Goal: Information Seeking & Learning: Find contact information

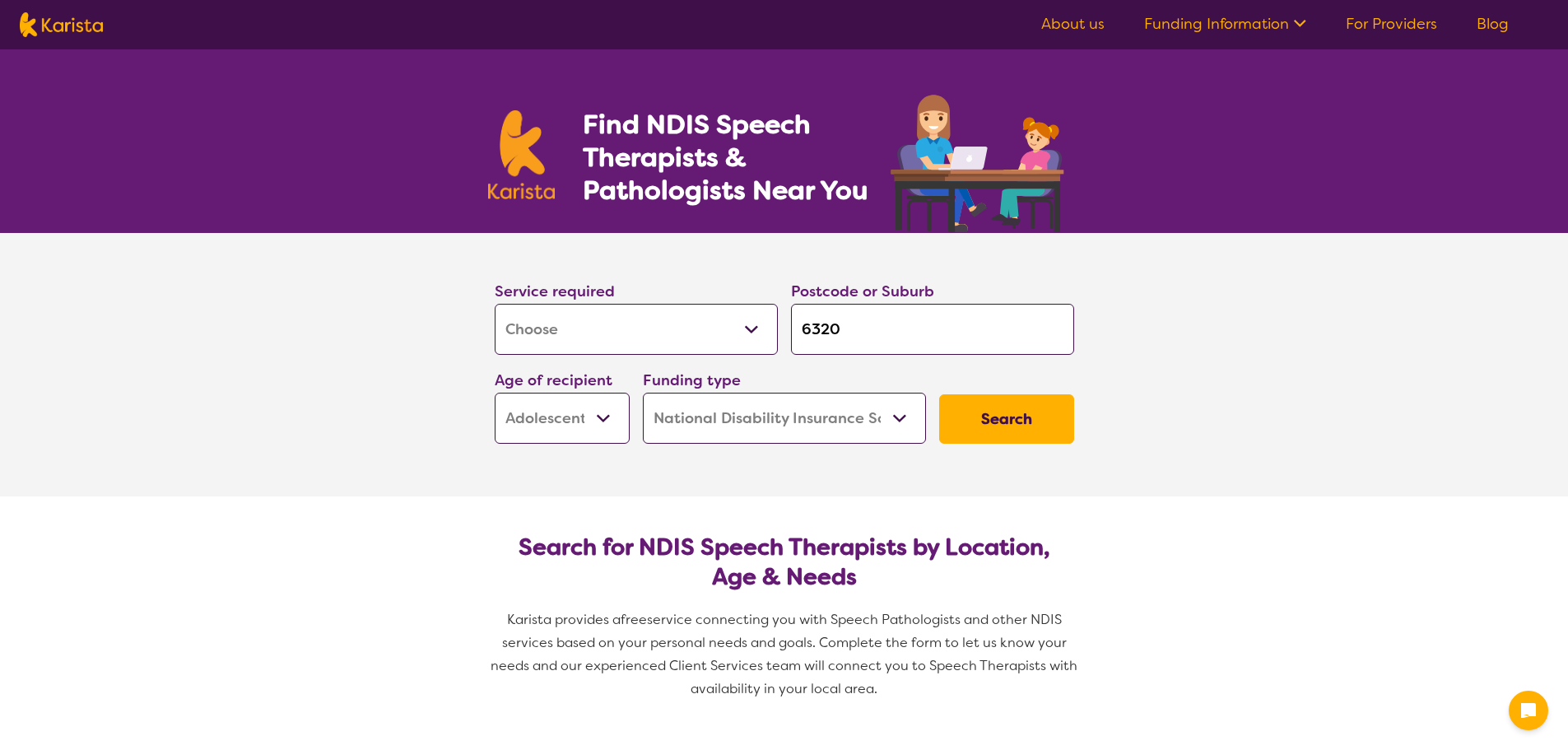
select select "[MEDICAL_DATA]"
select select "AS"
select select "NDIS"
select select "[MEDICAL_DATA]"
select select "AS"
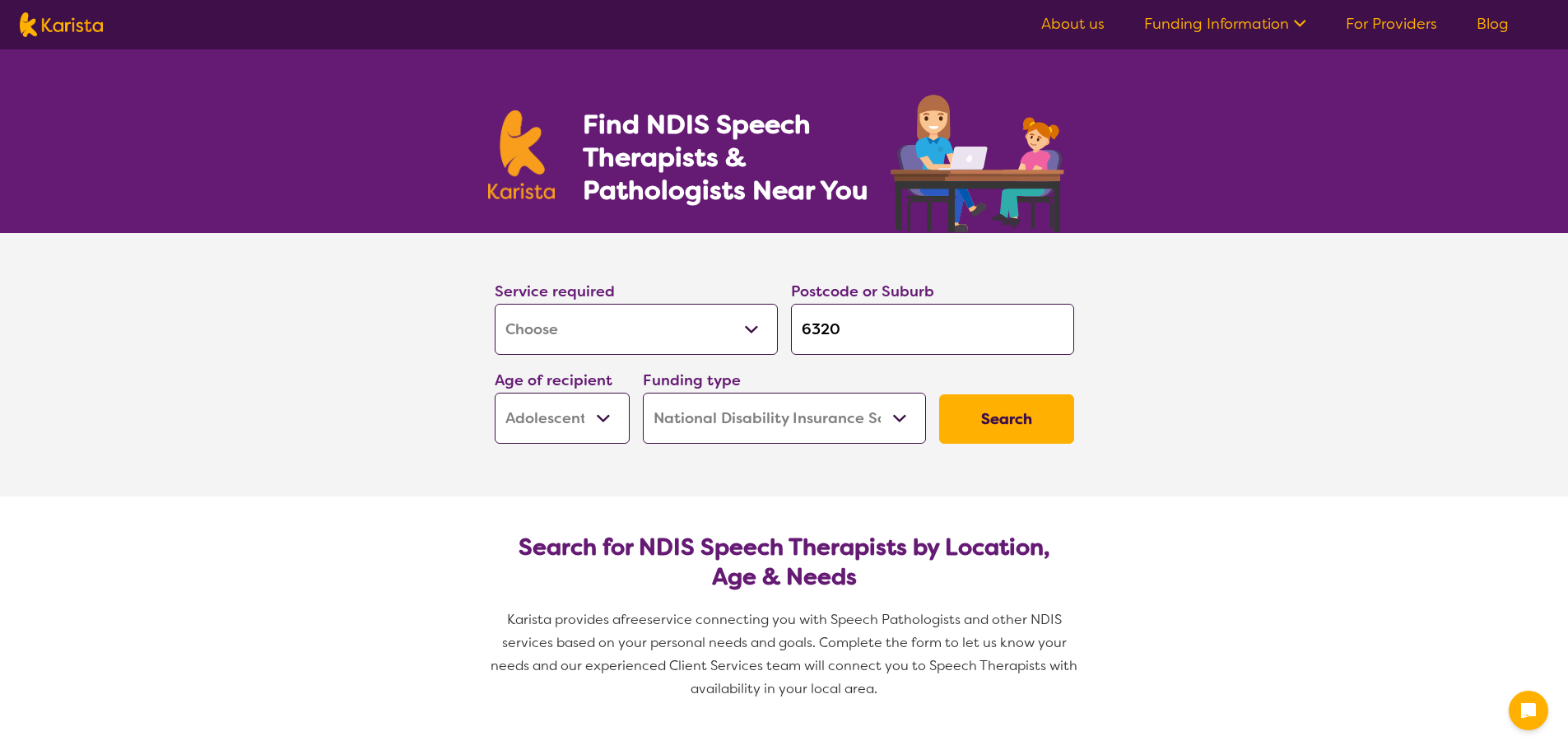
select select "NDIS"
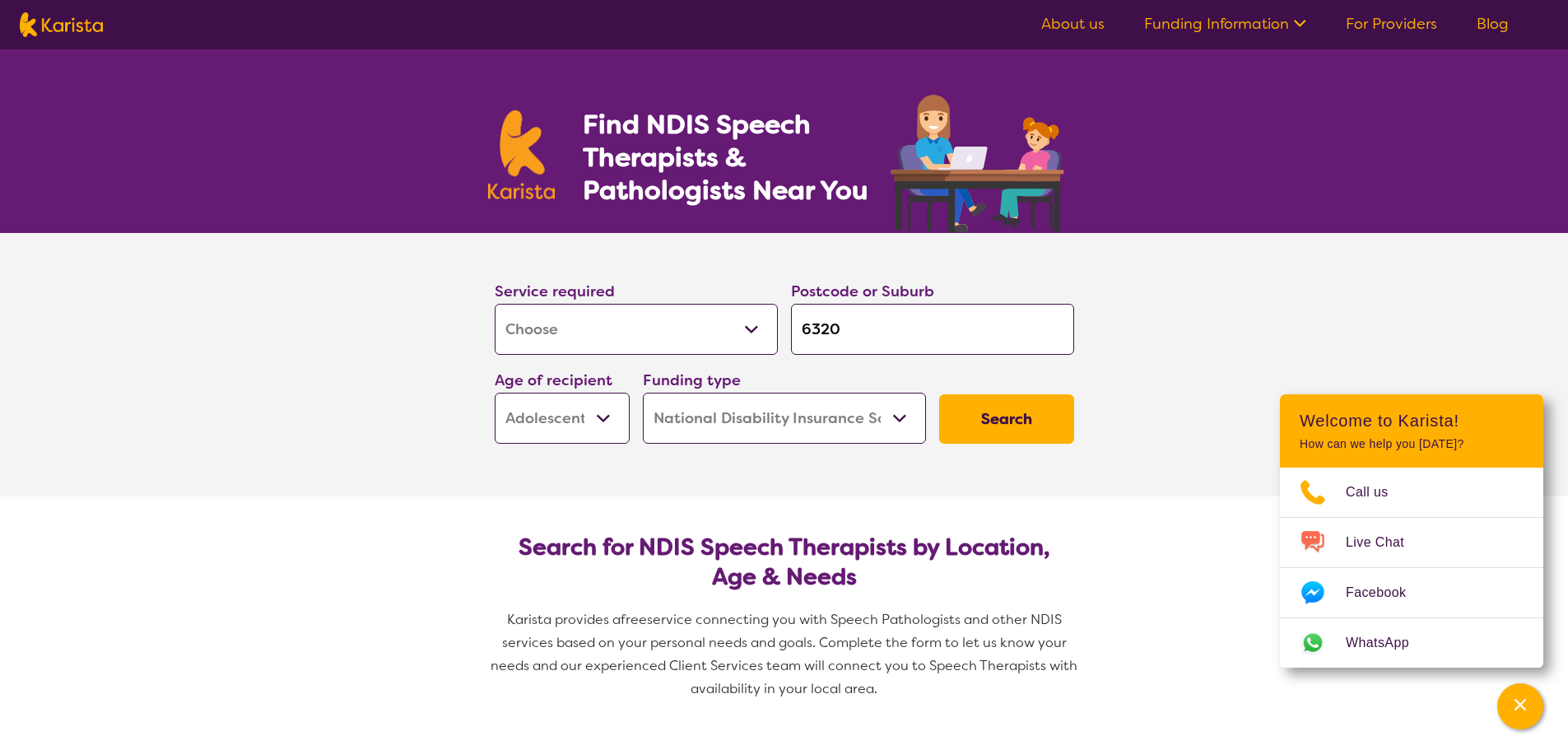
click at [863, 326] on input "6320" at bounding box center [933, 330] width 283 height 51
type input "632"
type input "63"
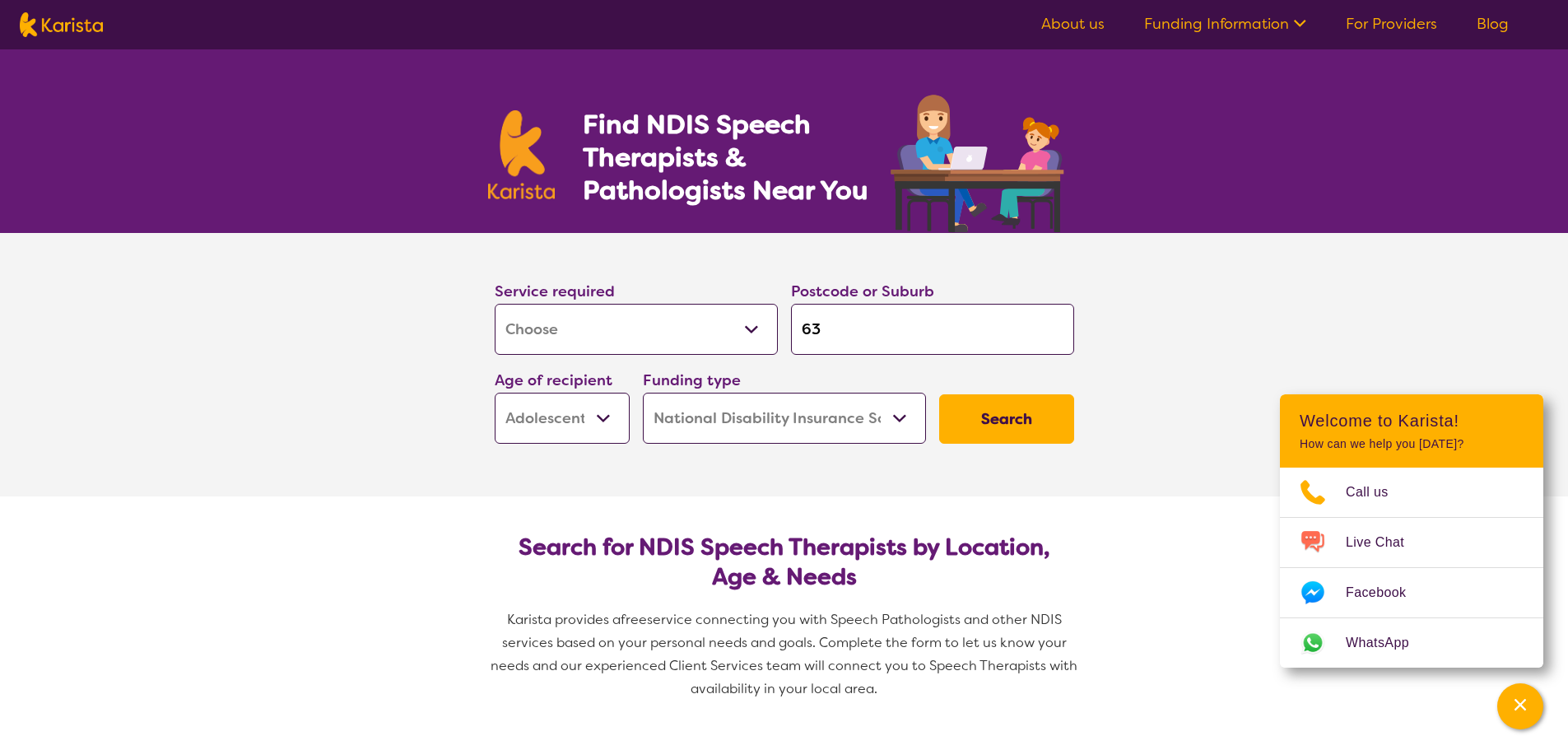
type input "6"
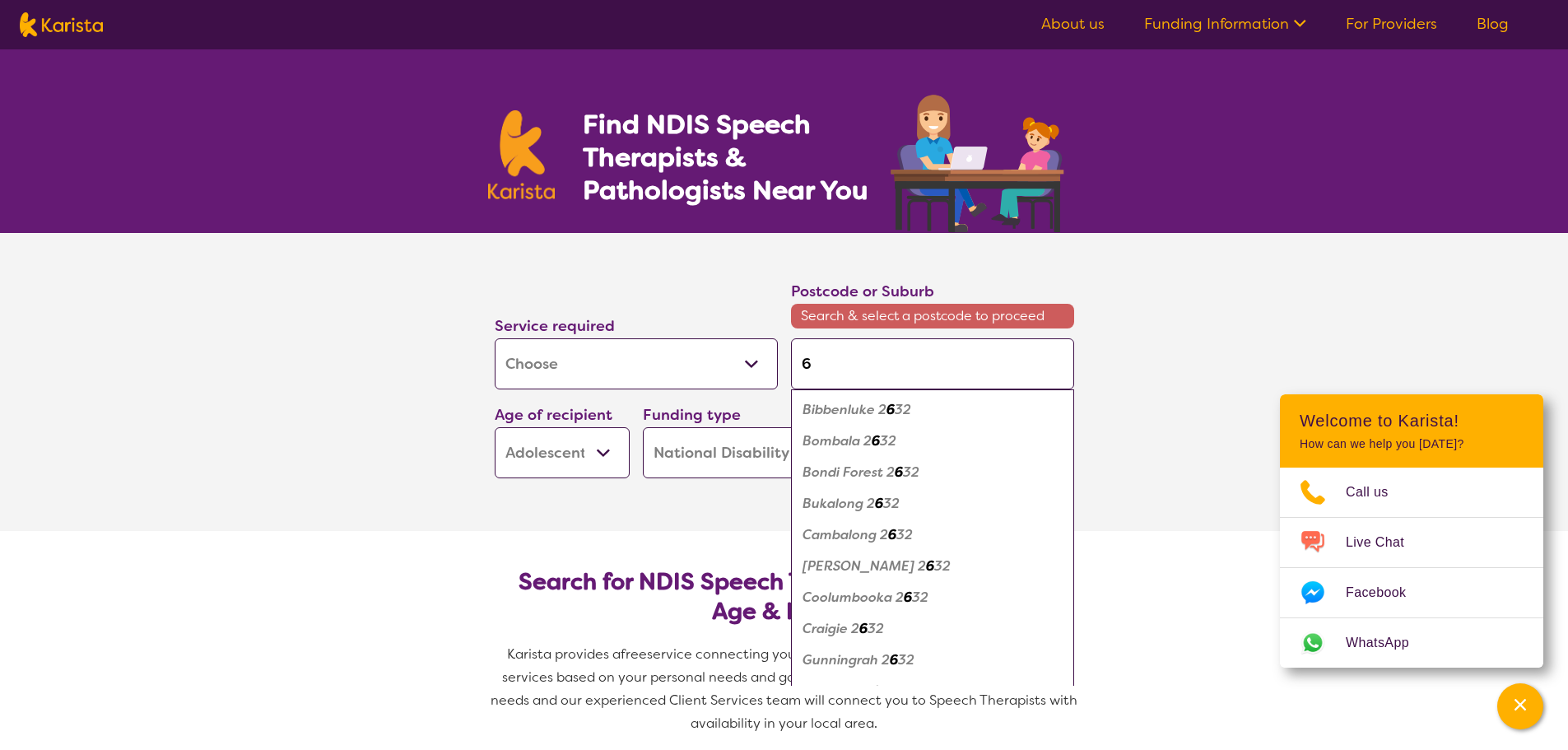
type input "60"
type input "603"
type input "6030"
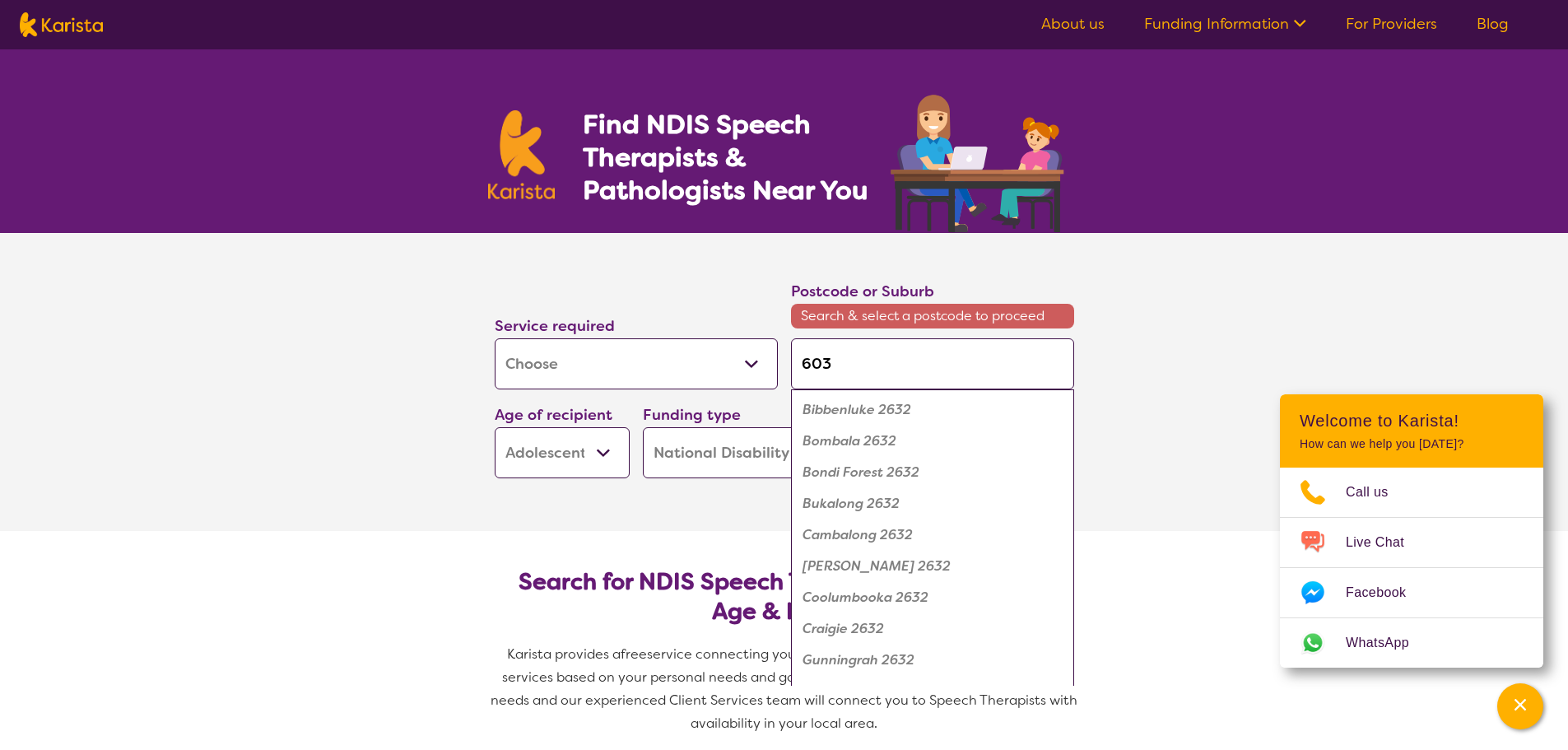
type input "6030"
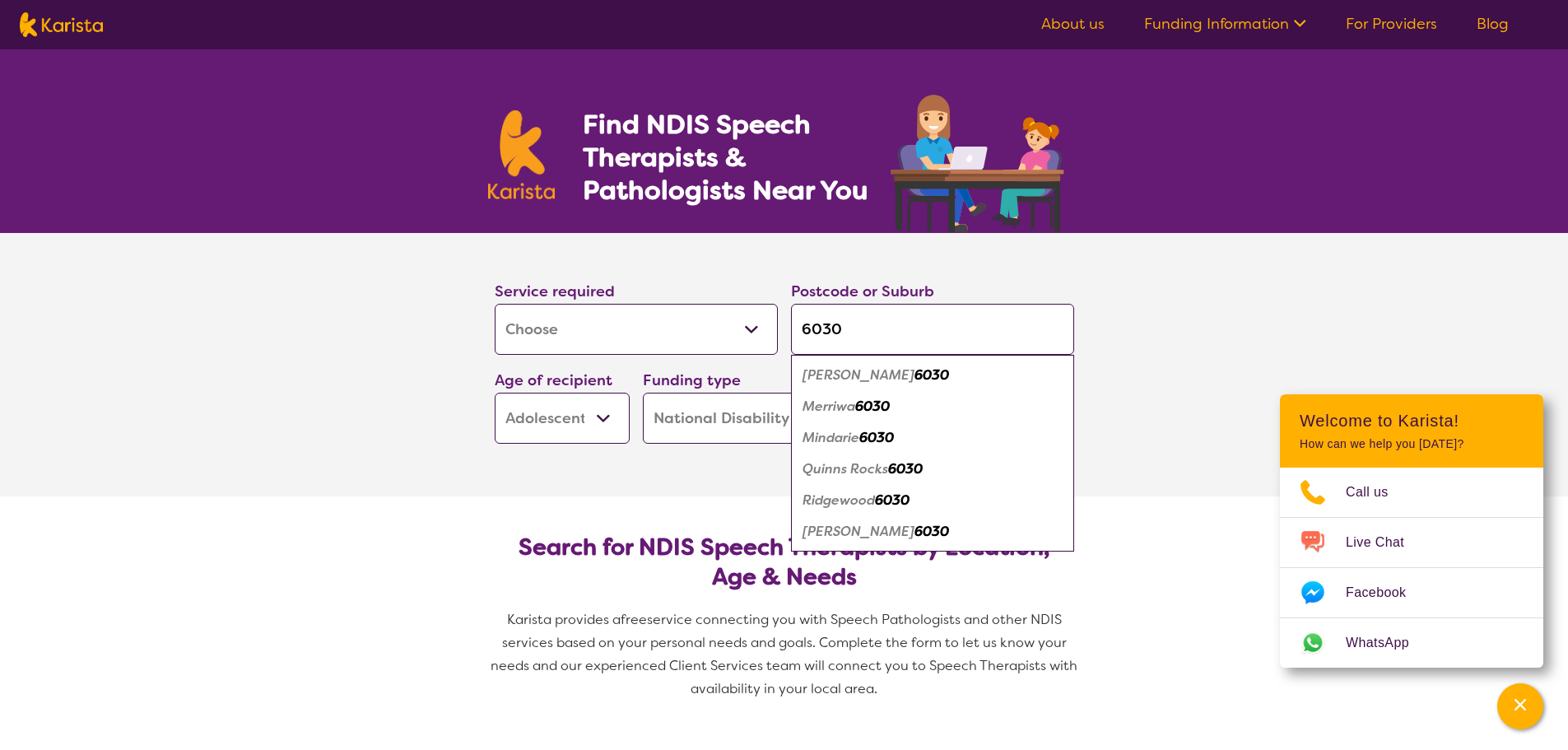
click button "Search" at bounding box center [1006, 419] width 135 height 49
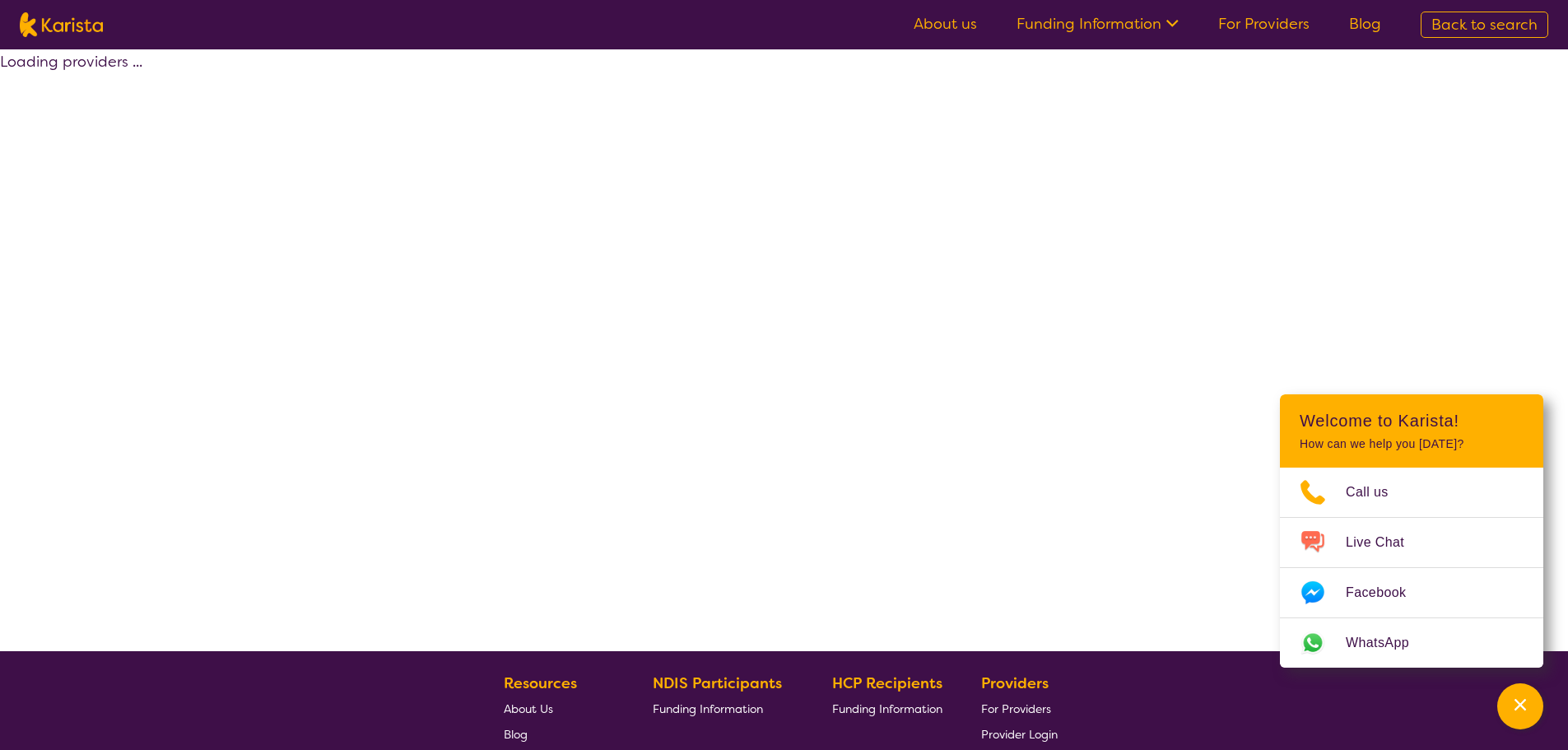
select select "by_score"
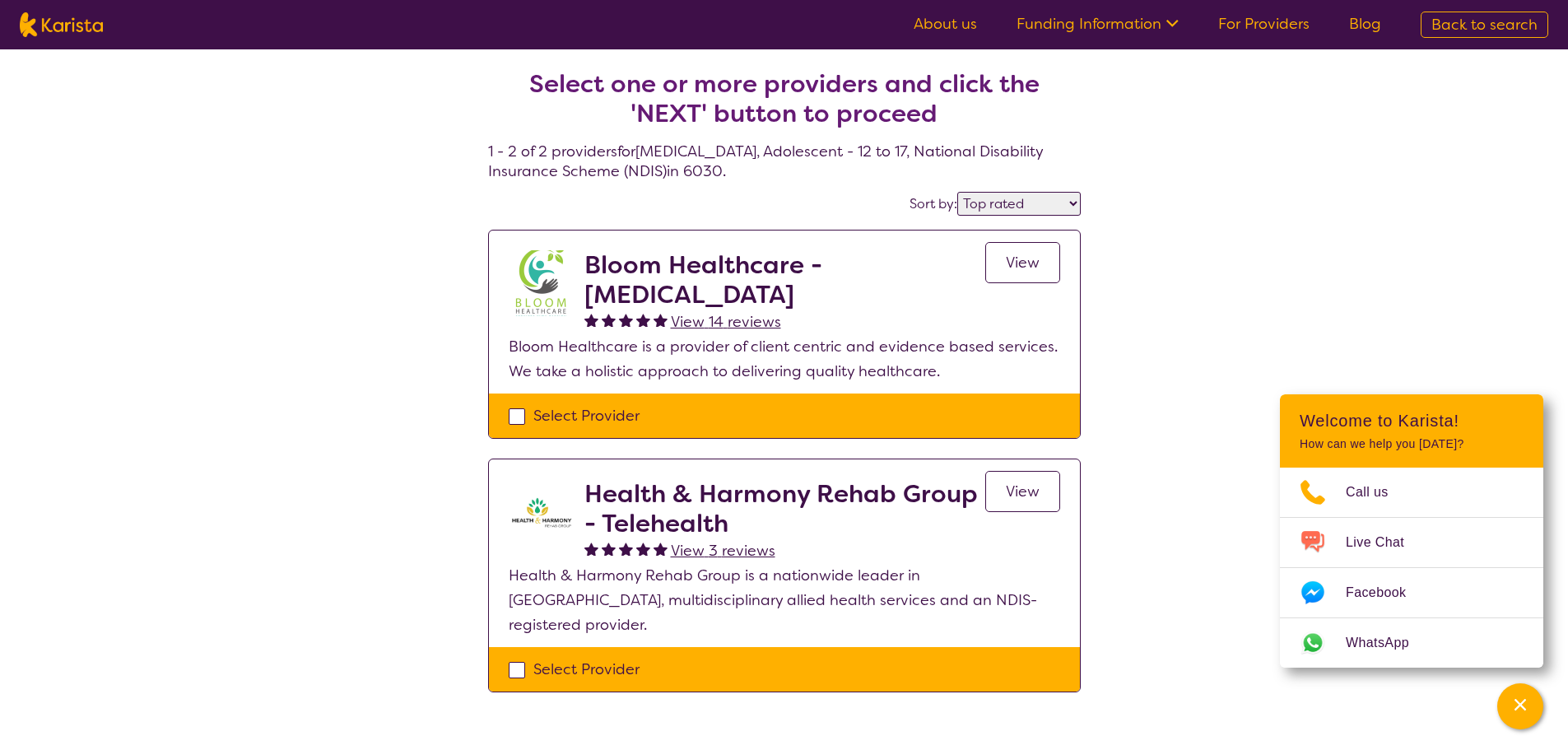
click at [1013, 270] on span "View" at bounding box center [1022, 263] width 33 height 20
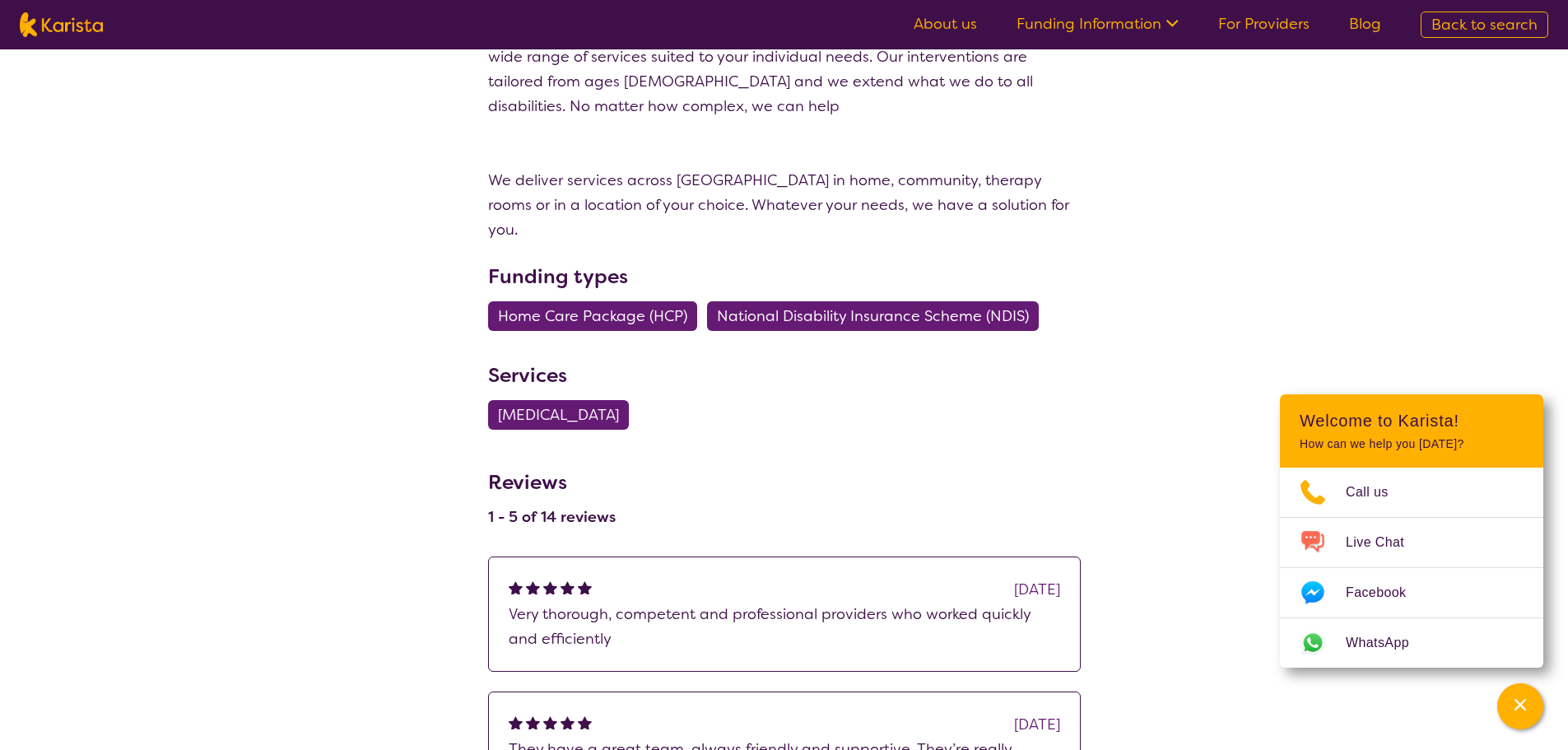
scroll to position [494, 0]
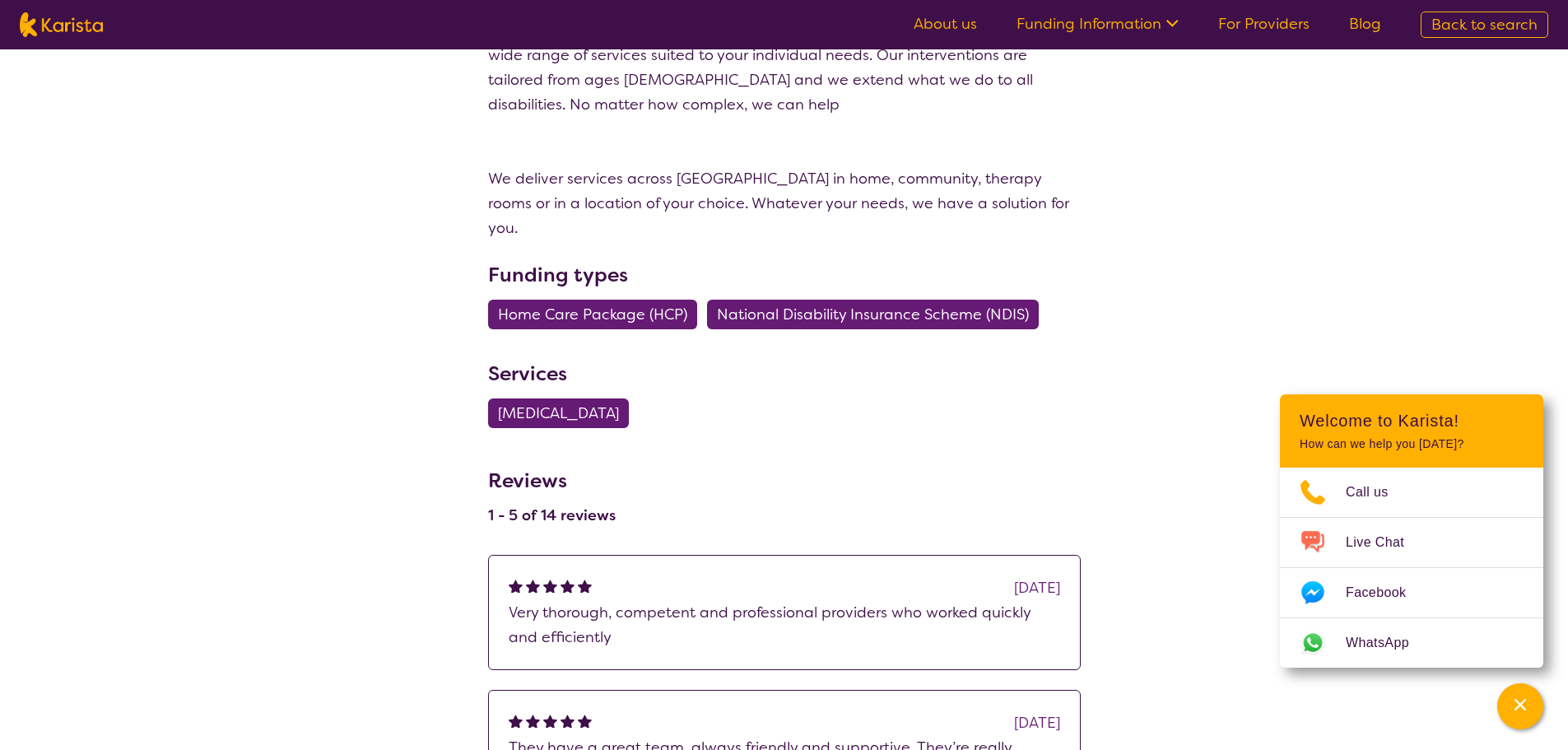
click at [573, 399] on span "[MEDICAL_DATA]" at bounding box center [558, 413] width 121 height 30
select select "[MEDICAL_DATA]"
select select "AS"
select select "NDIS"
select select "[MEDICAL_DATA]"
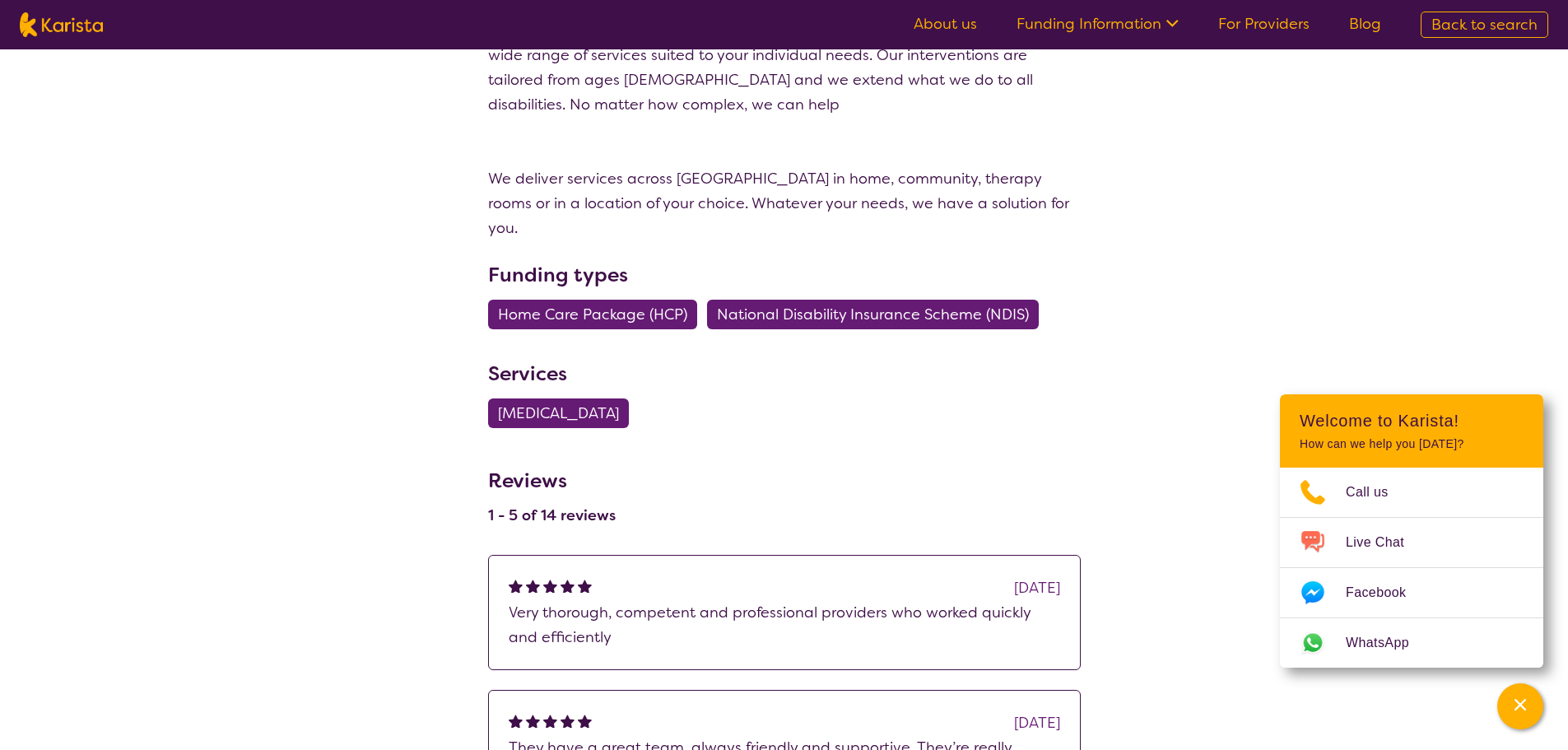
select select "AS"
select select "NDIS"
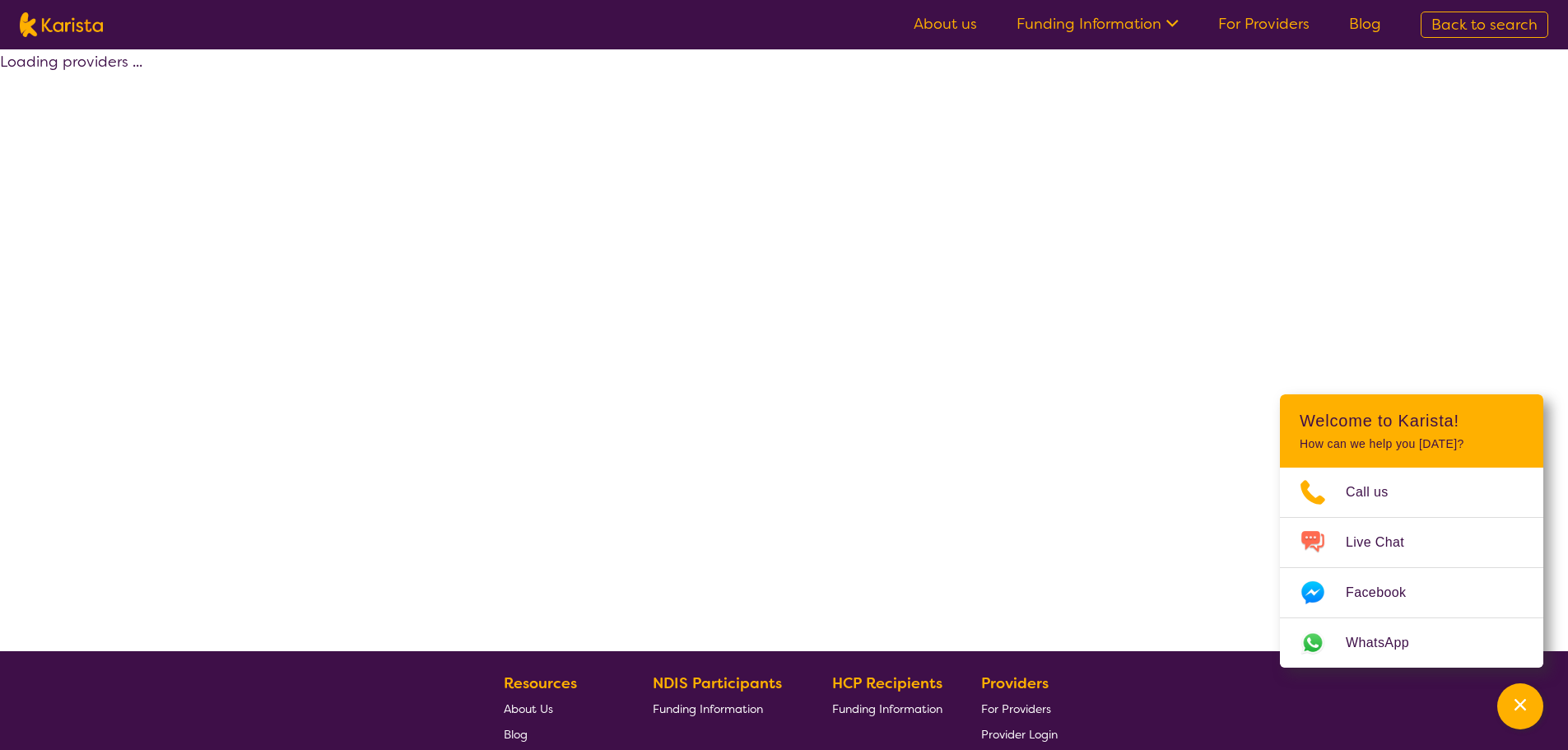
select select "by_score"
